Goal: Information Seeking & Learning: Learn about a topic

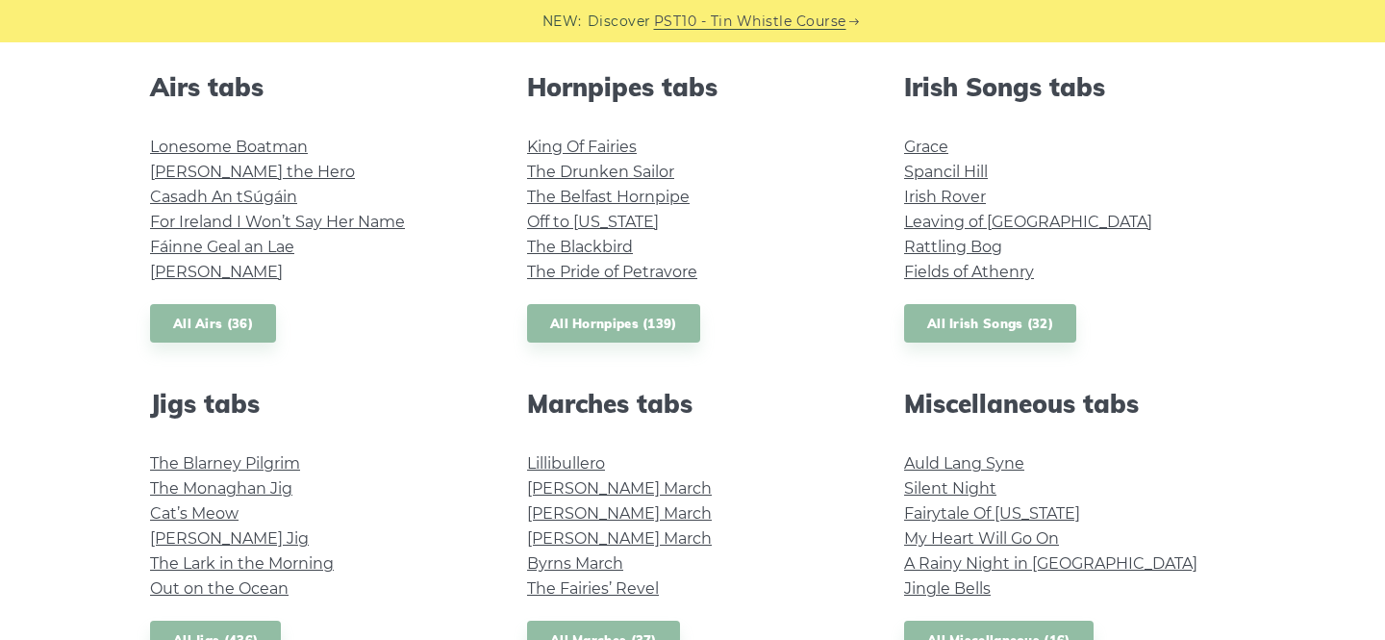
scroll to position [755, 0]
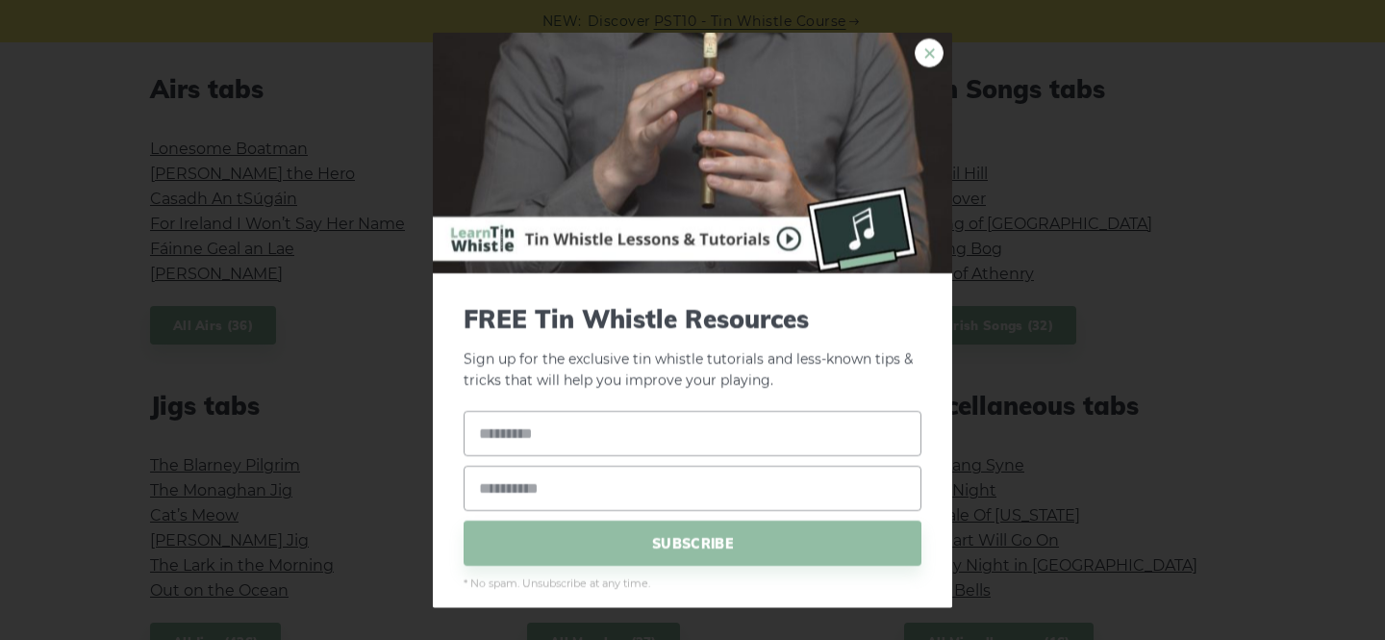
click at [924, 56] on link "×" at bounding box center [929, 52] width 29 height 29
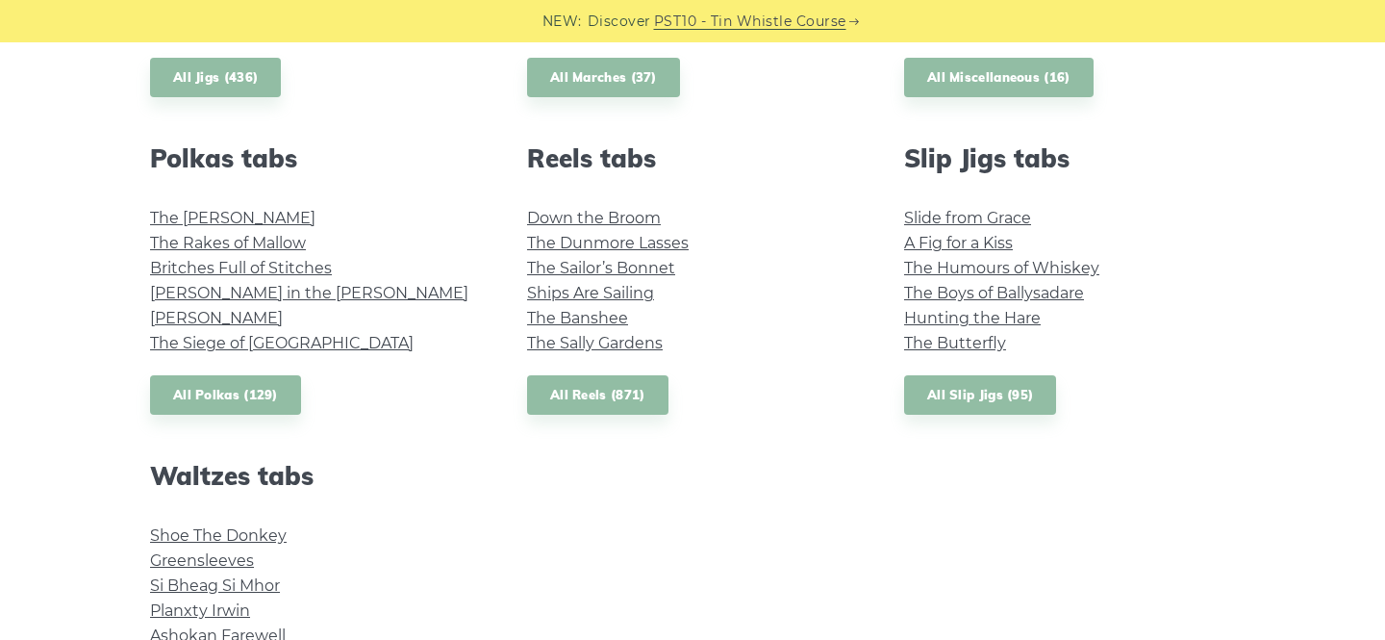
scroll to position [1321, 0]
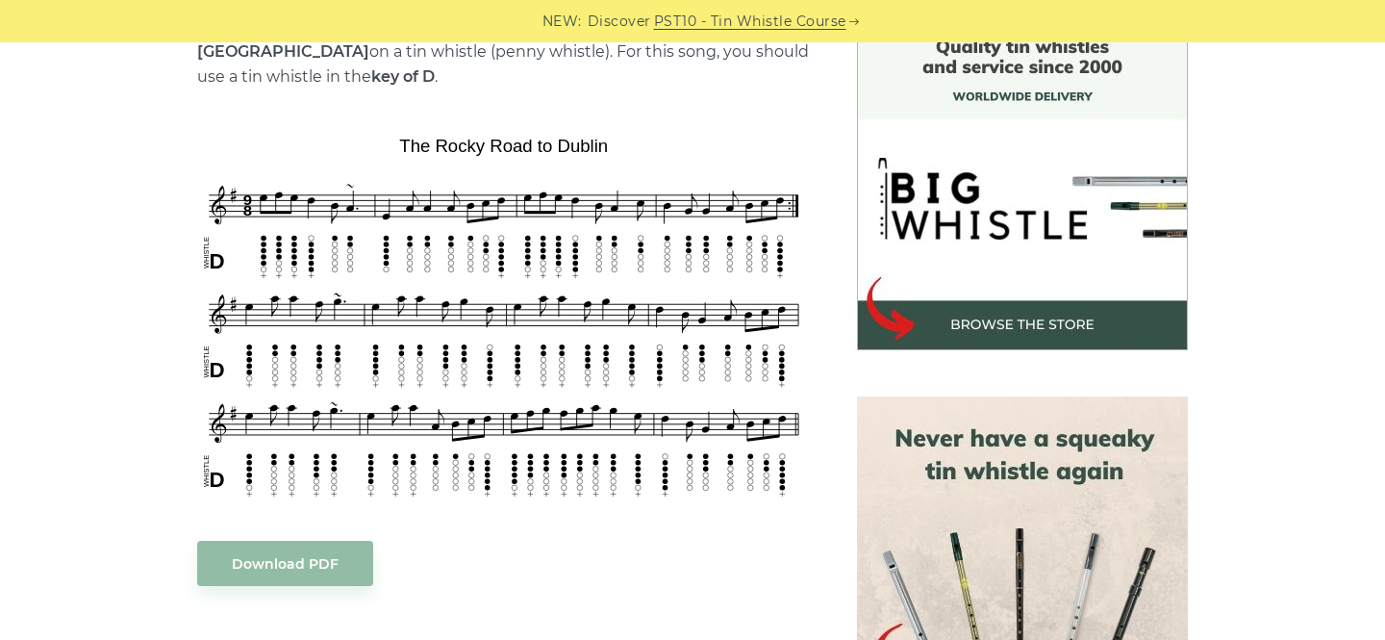
scroll to position [530, 0]
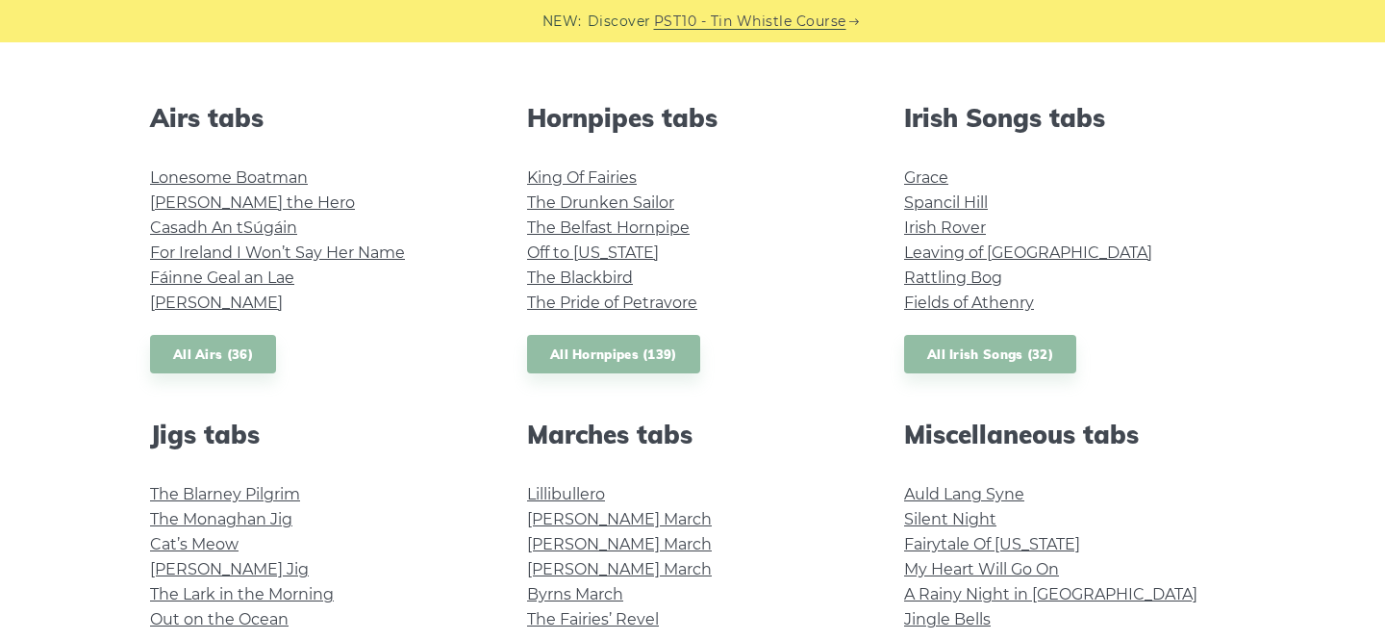
scroll to position [728, 0]
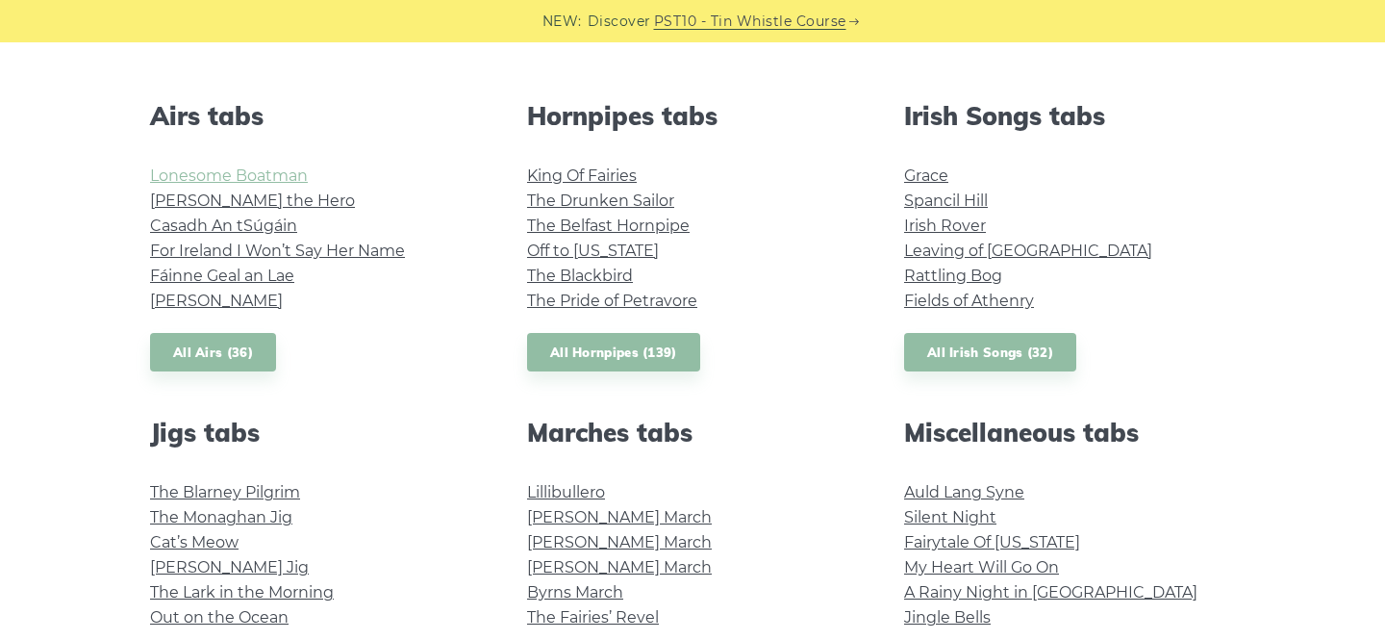
click at [215, 182] on link "Lonesome Boatman" at bounding box center [229, 175] width 158 height 18
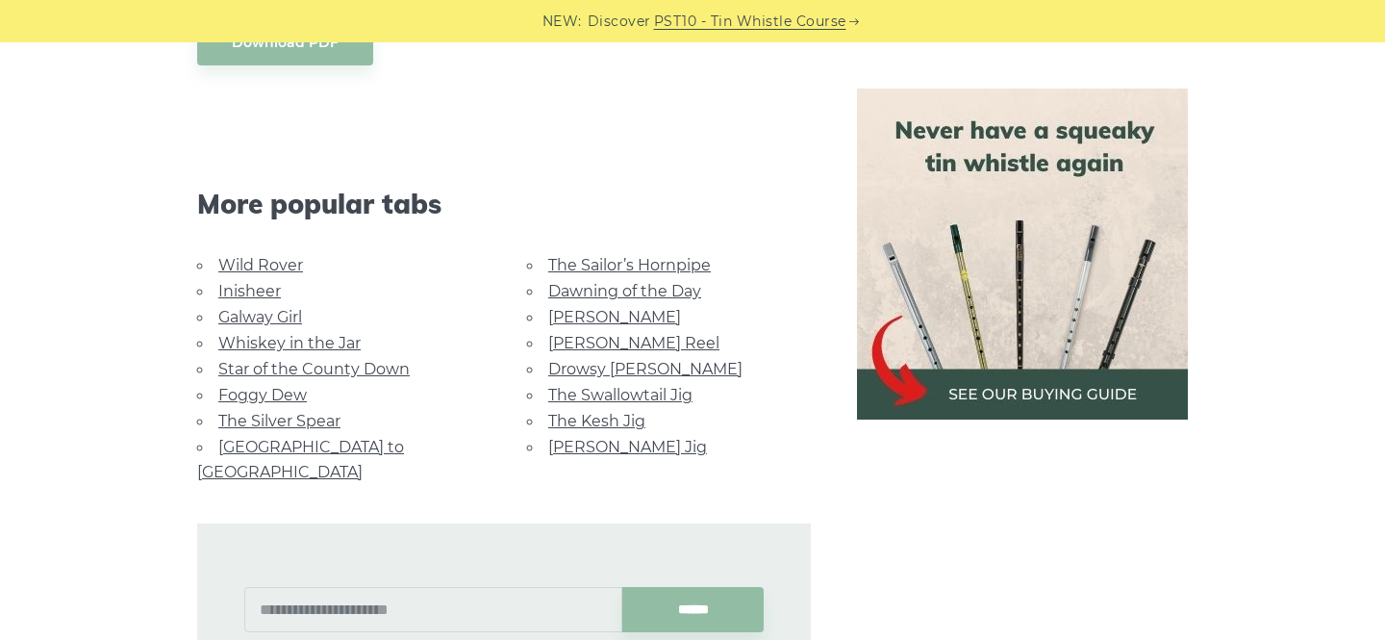
scroll to position [1463, 0]
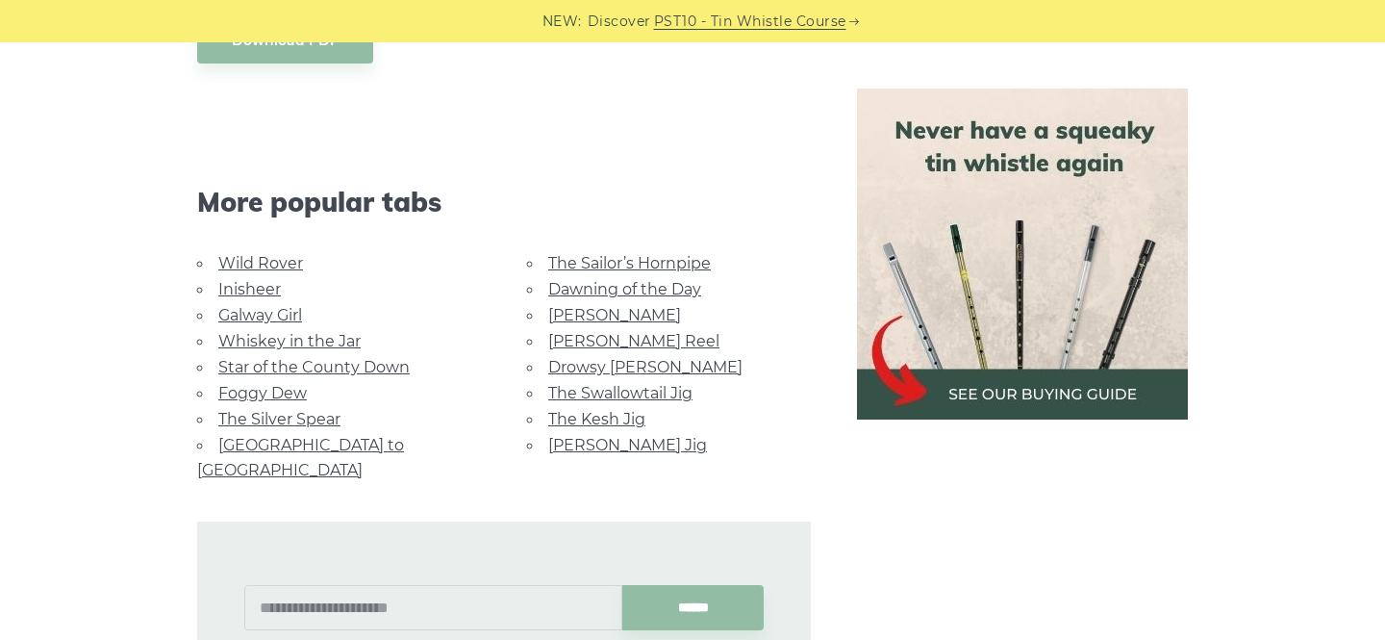
click at [247, 306] on link "Galway Girl" at bounding box center [260, 315] width 84 height 18
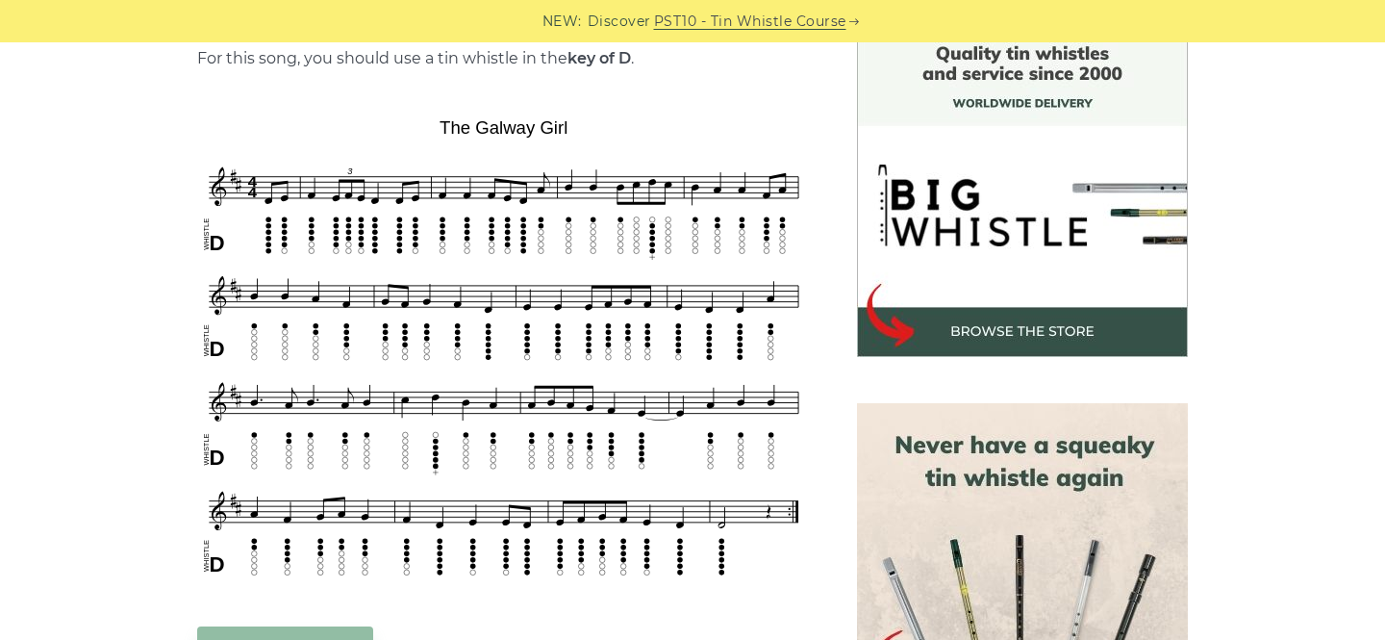
scroll to position [518, 0]
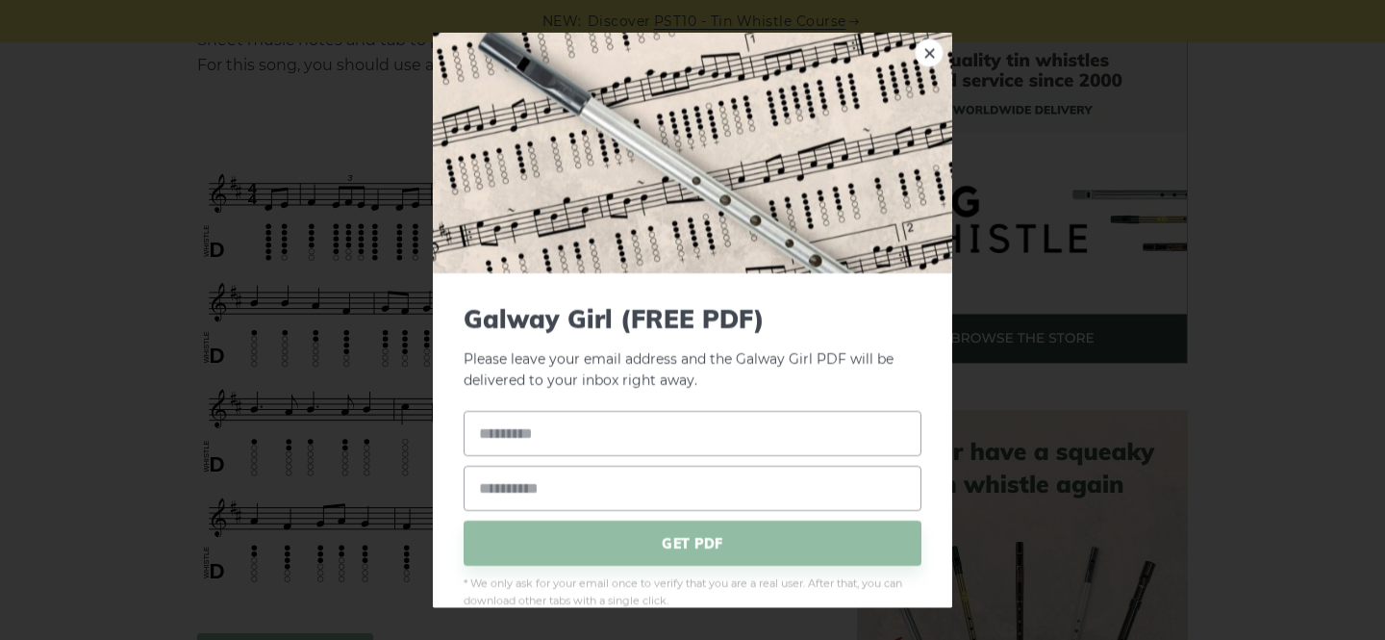
click at [495, 127] on img at bounding box center [692, 152] width 519 height 240
click at [923, 54] on link "×" at bounding box center [929, 52] width 29 height 29
click at [933, 51] on link "×" at bounding box center [929, 52] width 29 height 29
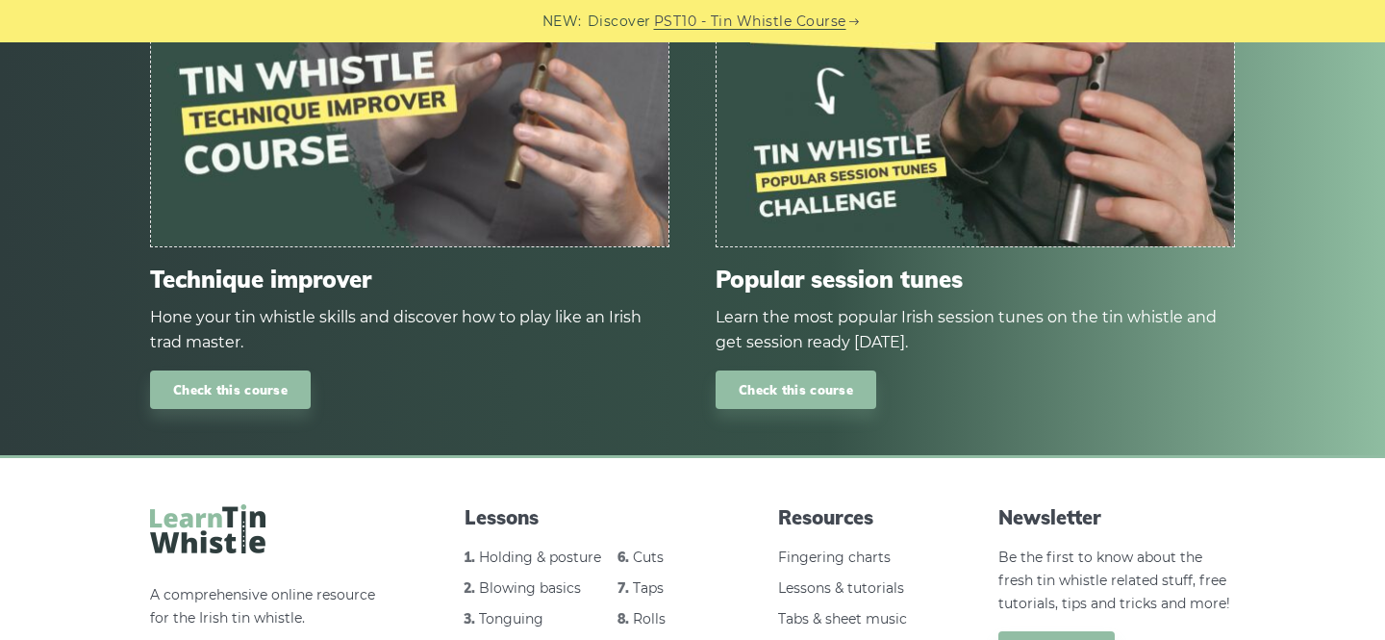
scroll to position [2228, 0]
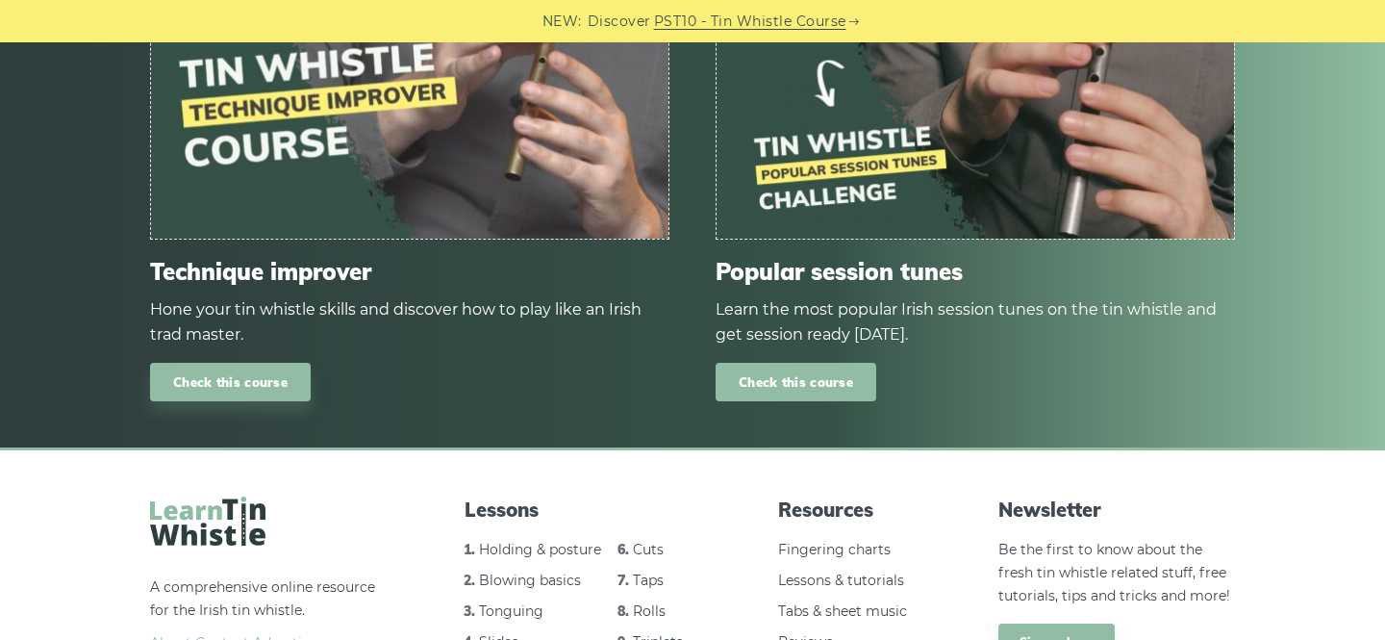
click at [771, 363] on link "Check this course" at bounding box center [796, 382] width 161 height 39
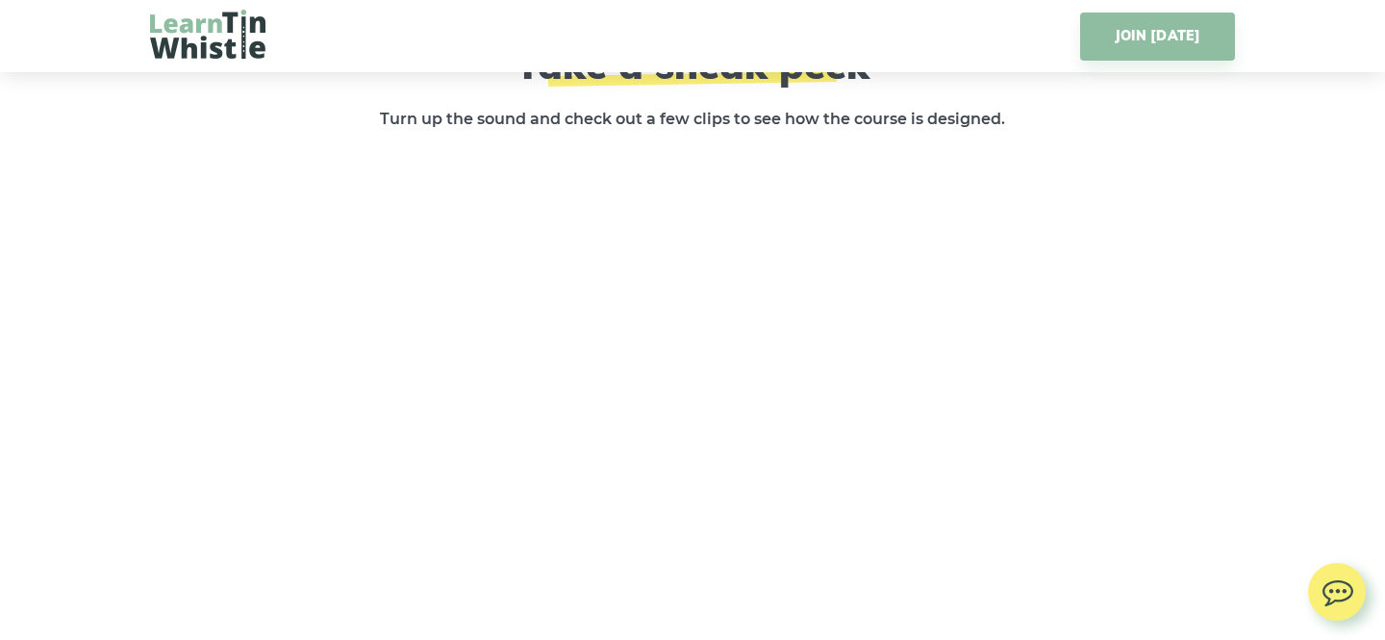
scroll to position [2873, 0]
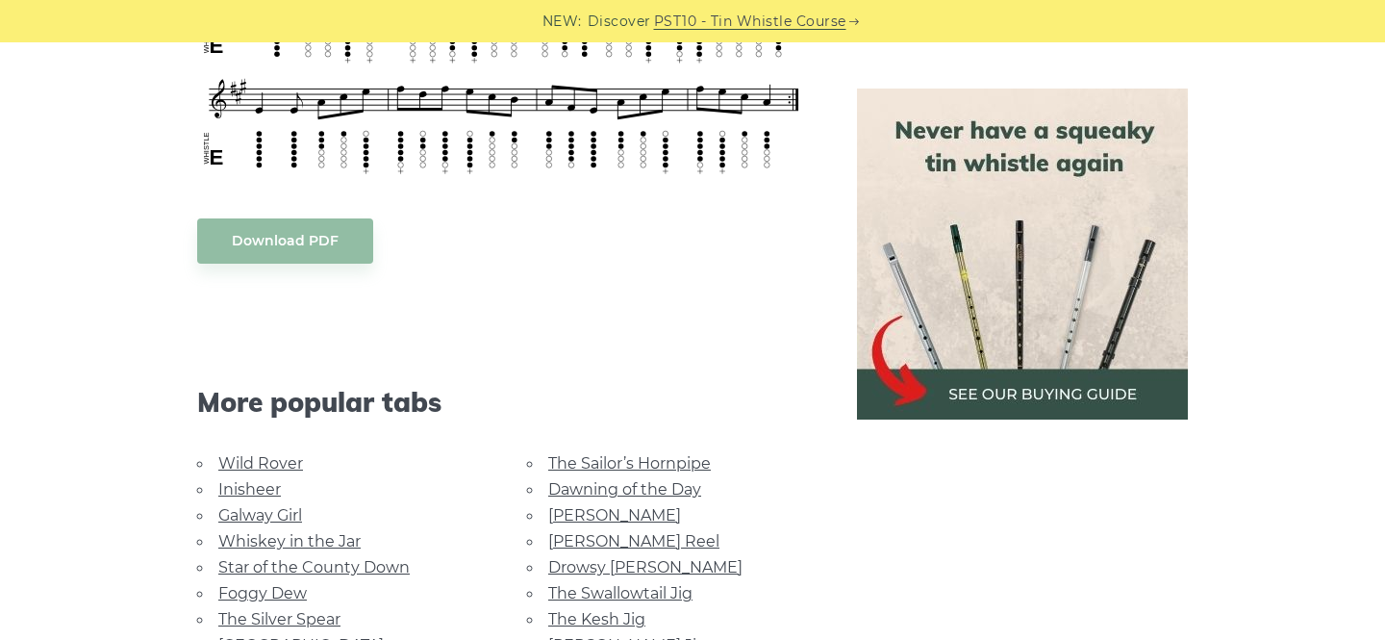
scroll to position [959, 0]
